Goal: Transaction & Acquisition: Purchase product/service

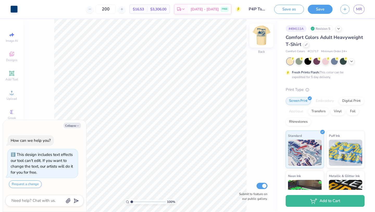
click at [263, 33] on img at bounding box center [261, 35] width 21 height 21
click at [261, 34] on img at bounding box center [261, 35] width 21 height 21
click at [264, 32] on img at bounding box center [261, 35] width 21 height 21
click at [262, 39] on img at bounding box center [261, 35] width 21 height 21
click at [72, 125] on button "Collapse" at bounding box center [72, 124] width 17 height 5
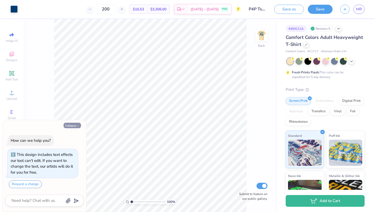
type textarea "x"
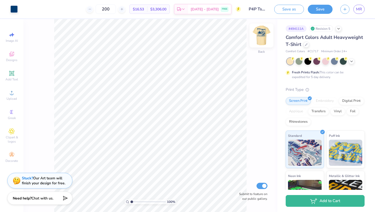
click at [258, 44] on img at bounding box center [261, 35] width 21 height 21
click at [259, 42] on img at bounding box center [261, 35] width 21 height 21
click at [258, 43] on img at bounding box center [261, 35] width 21 height 21
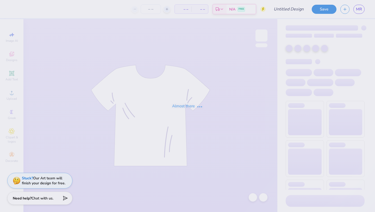
type input "P4P Tshirts"
type input "200"
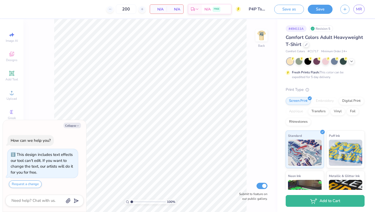
type textarea "x"
